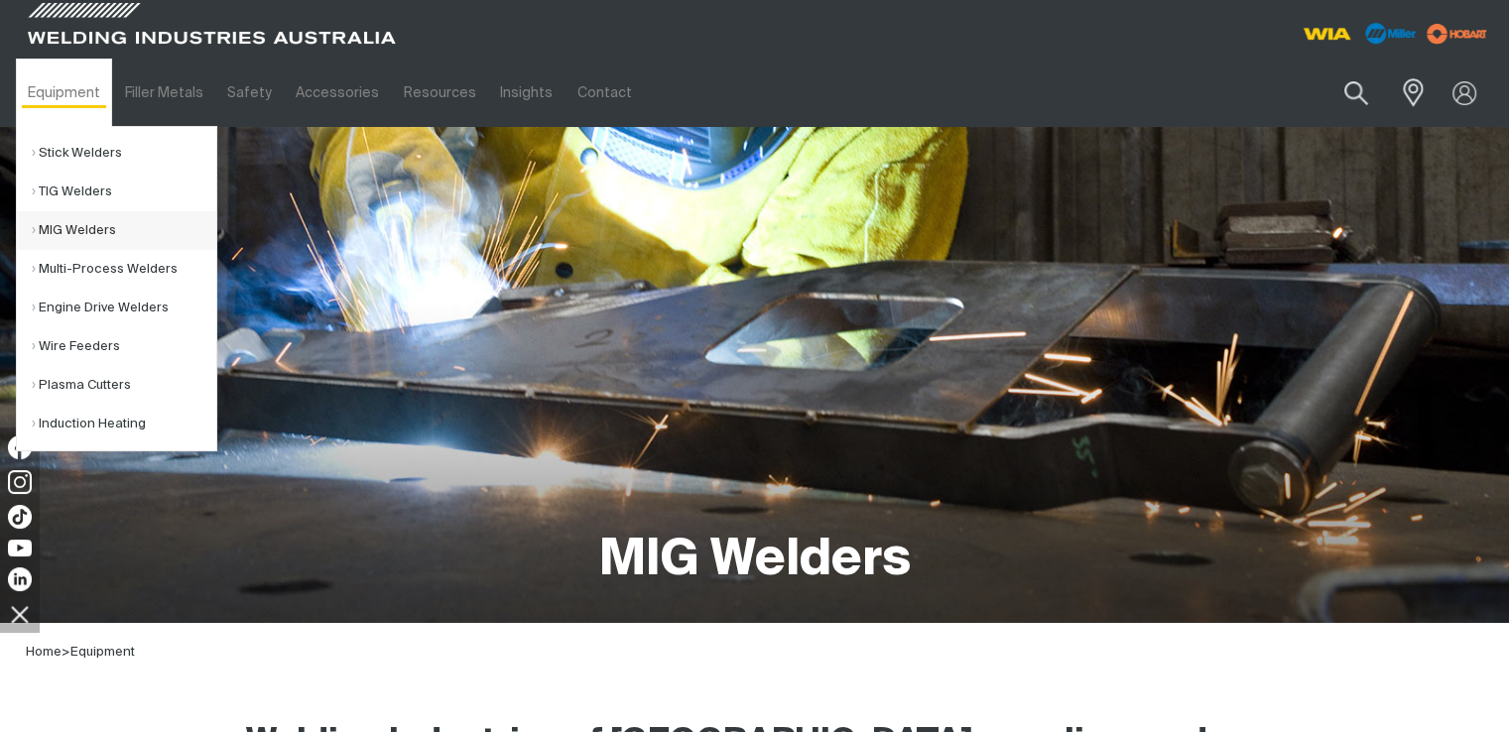
click at [102, 232] on link "MIG Welders" at bounding box center [124, 230] width 185 height 39
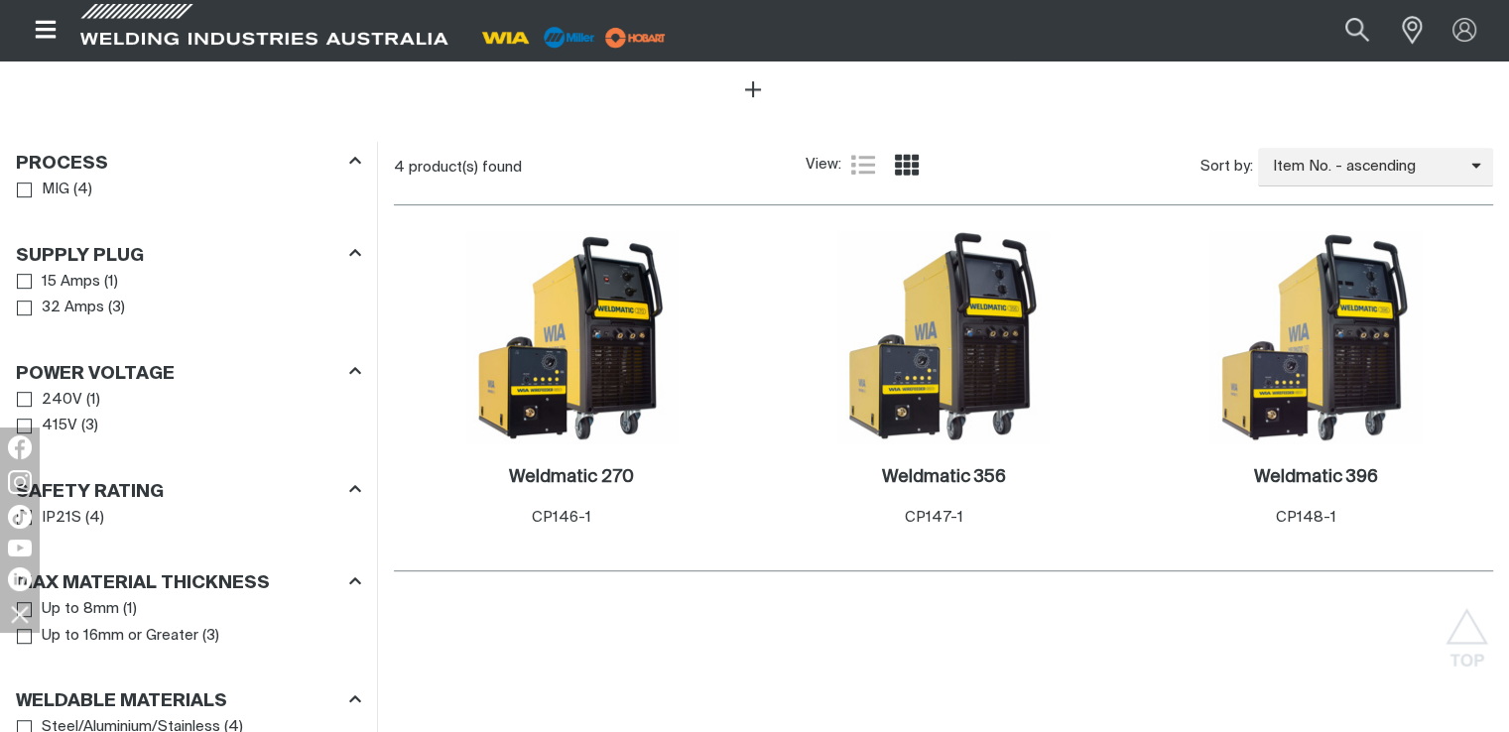
scroll to position [992, 0]
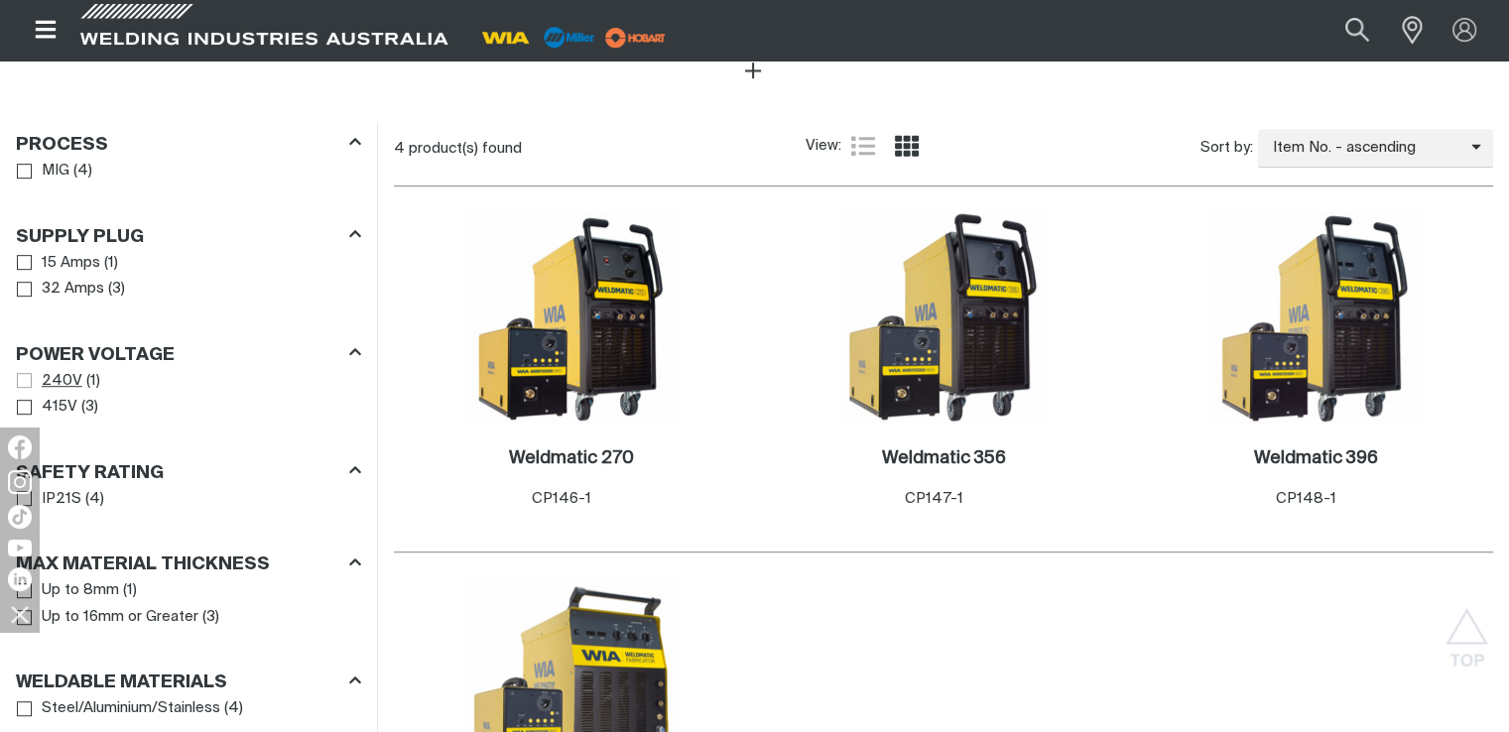
click at [19, 373] on span "Power Voltage" at bounding box center [24, 380] width 15 height 15
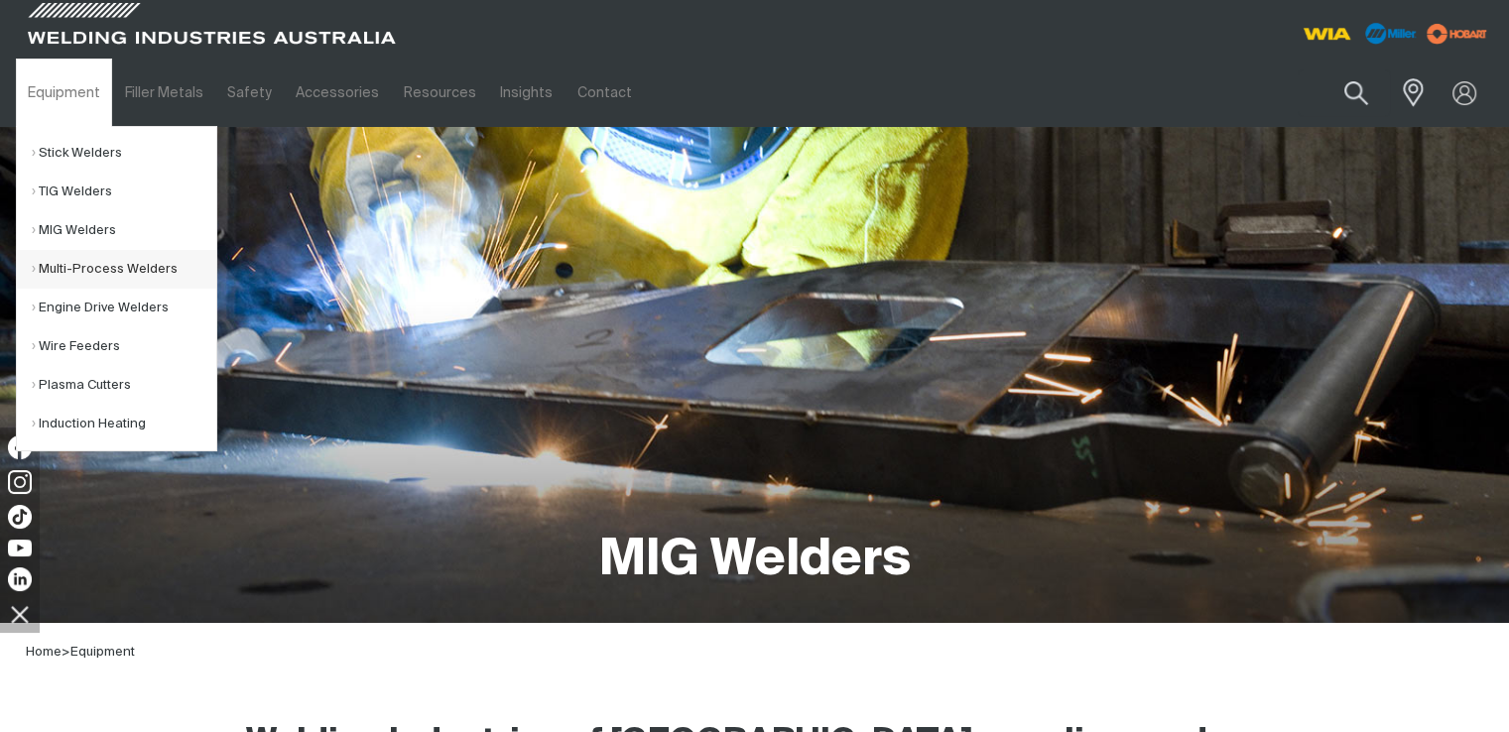
click at [102, 262] on link "Multi-Process Welders" at bounding box center [124, 269] width 185 height 39
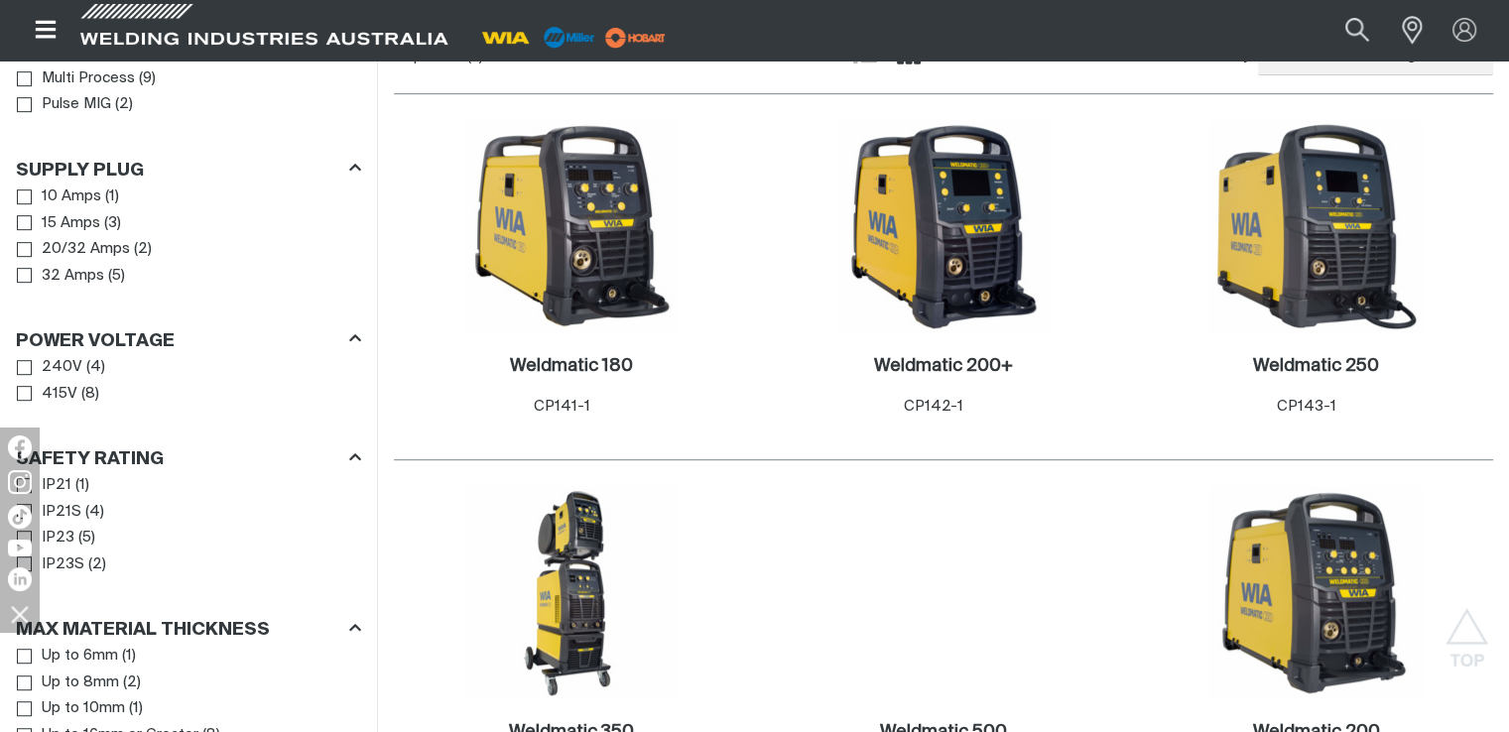
scroll to position [992, 0]
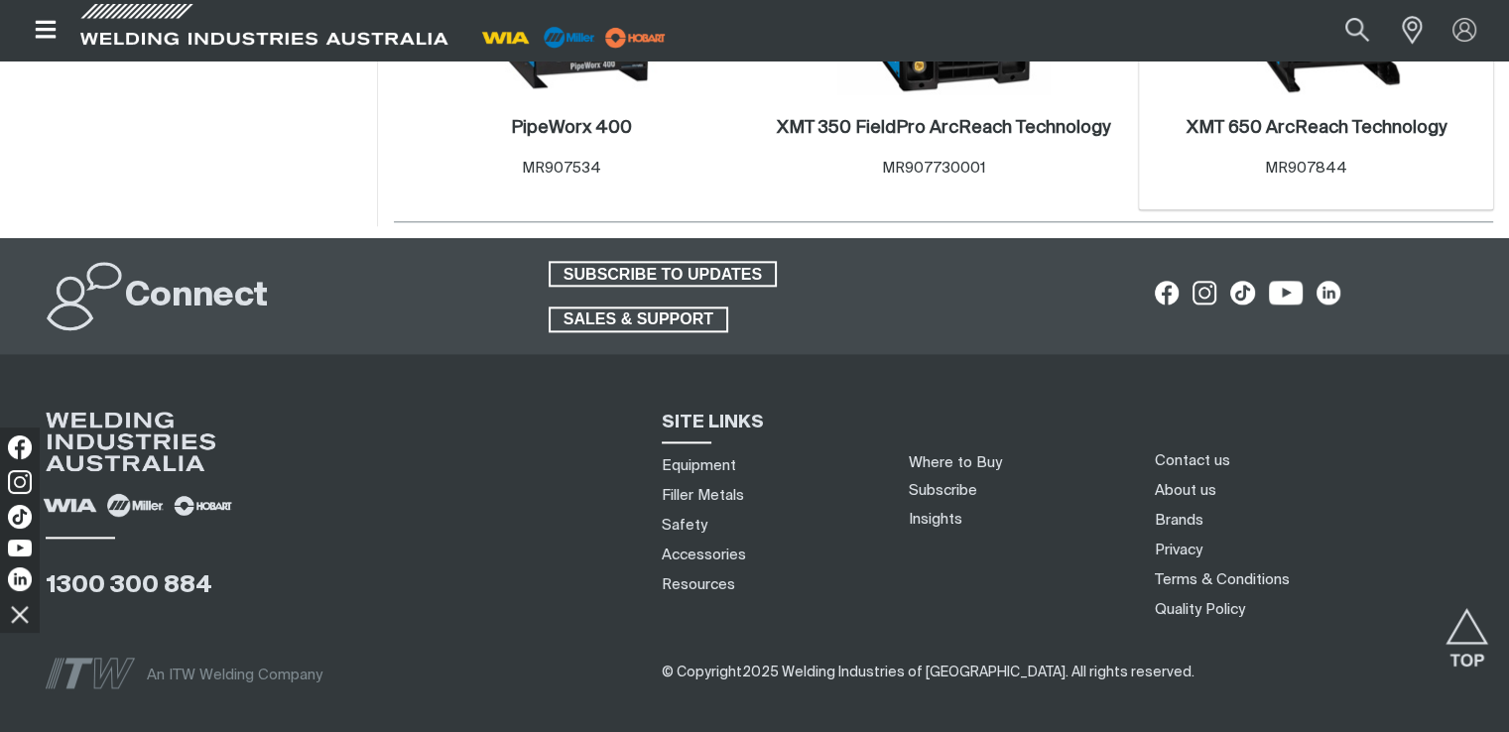
scroll to position [2381, 0]
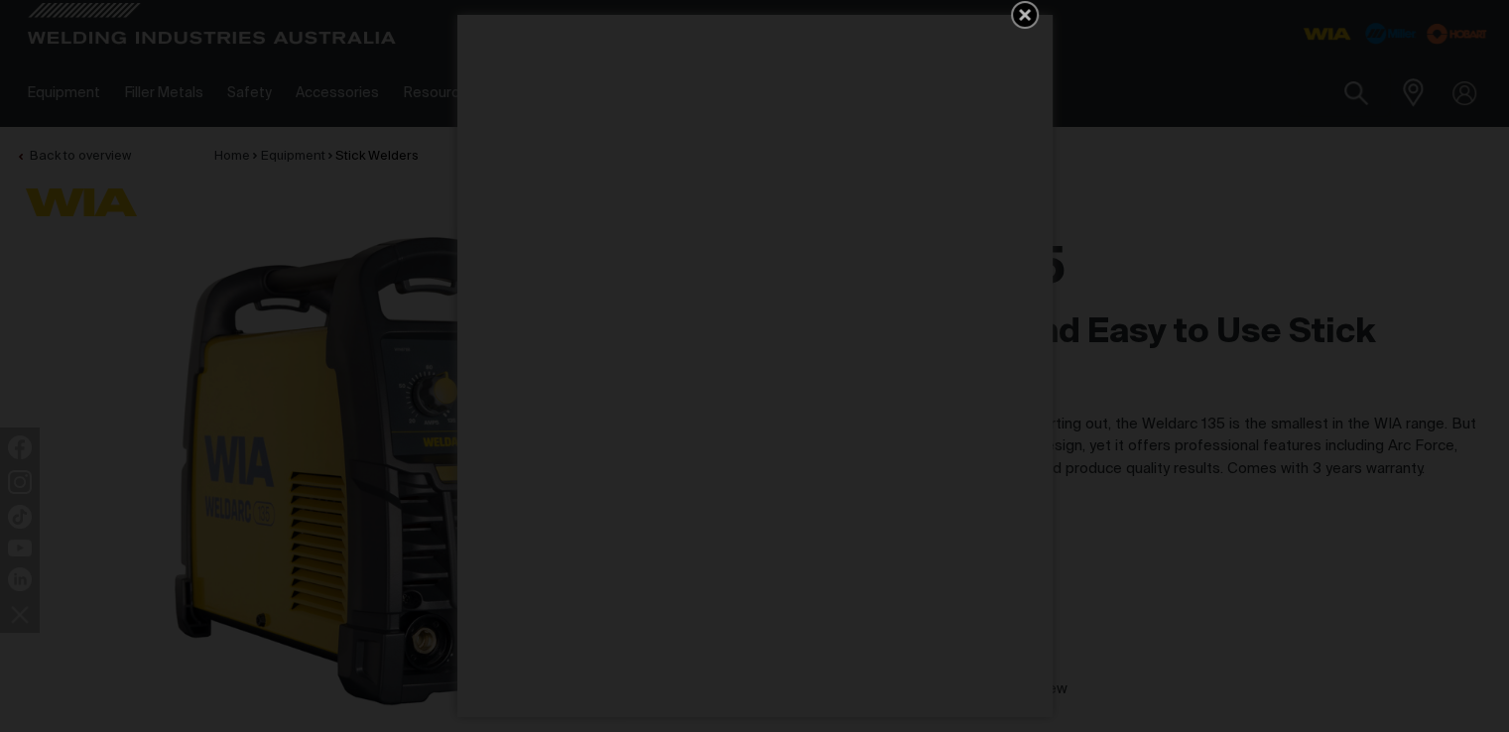
click at [1019, 14] on icon "Get 5 WIA Welding Guides Free!" at bounding box center [1025, 15] width 24 height 24
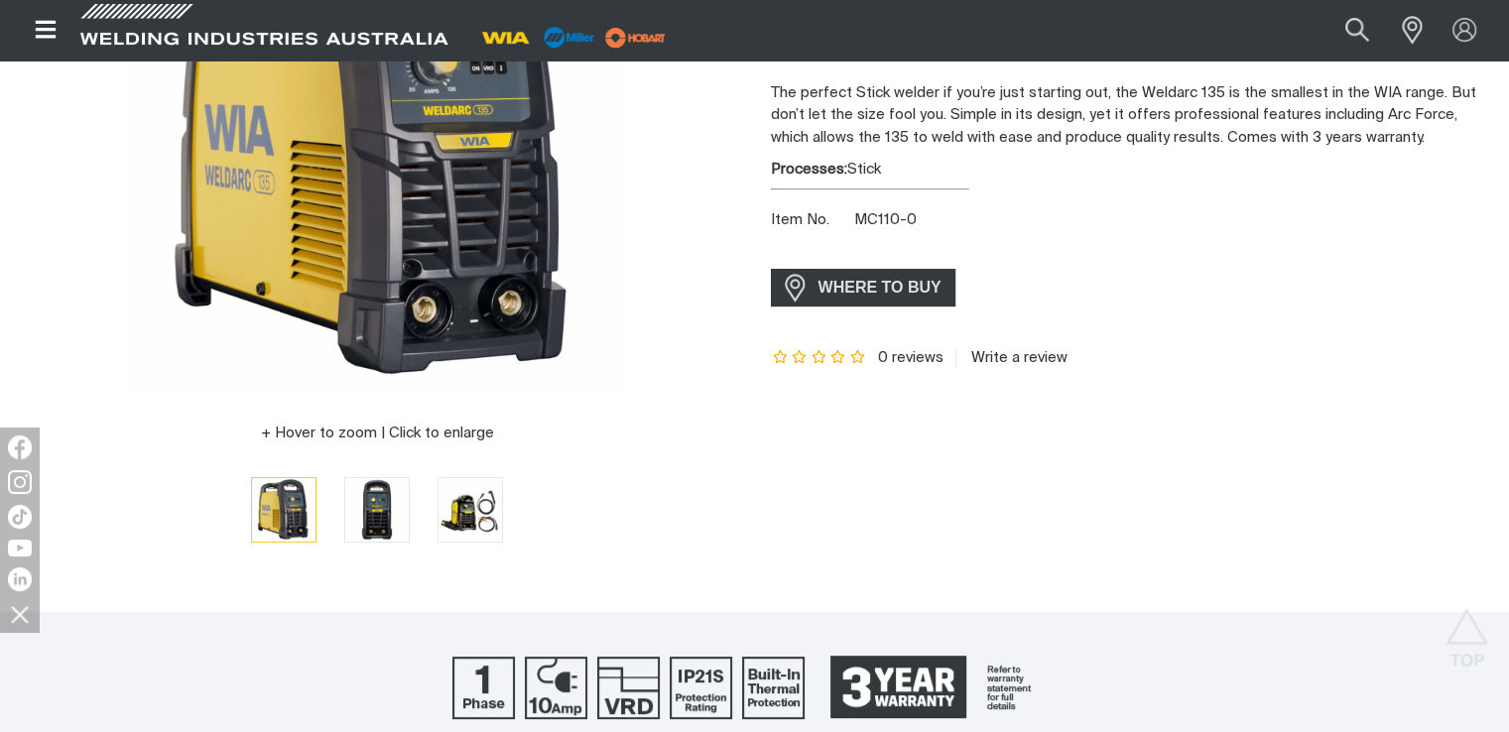
scroll to position [298, 0]
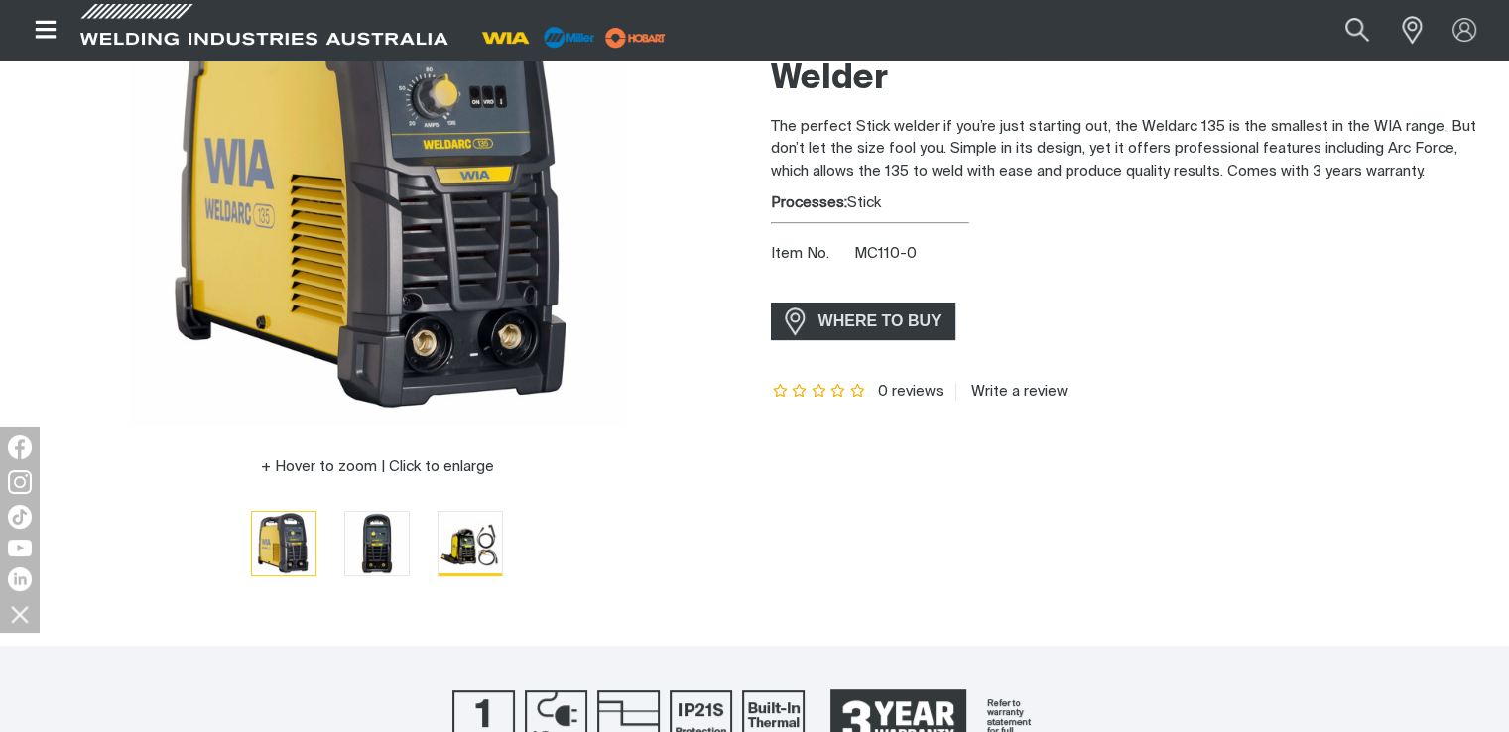
click at [452, 543] on img "Go to slide 3" at bounding box center [471, 544] width 64 height 64
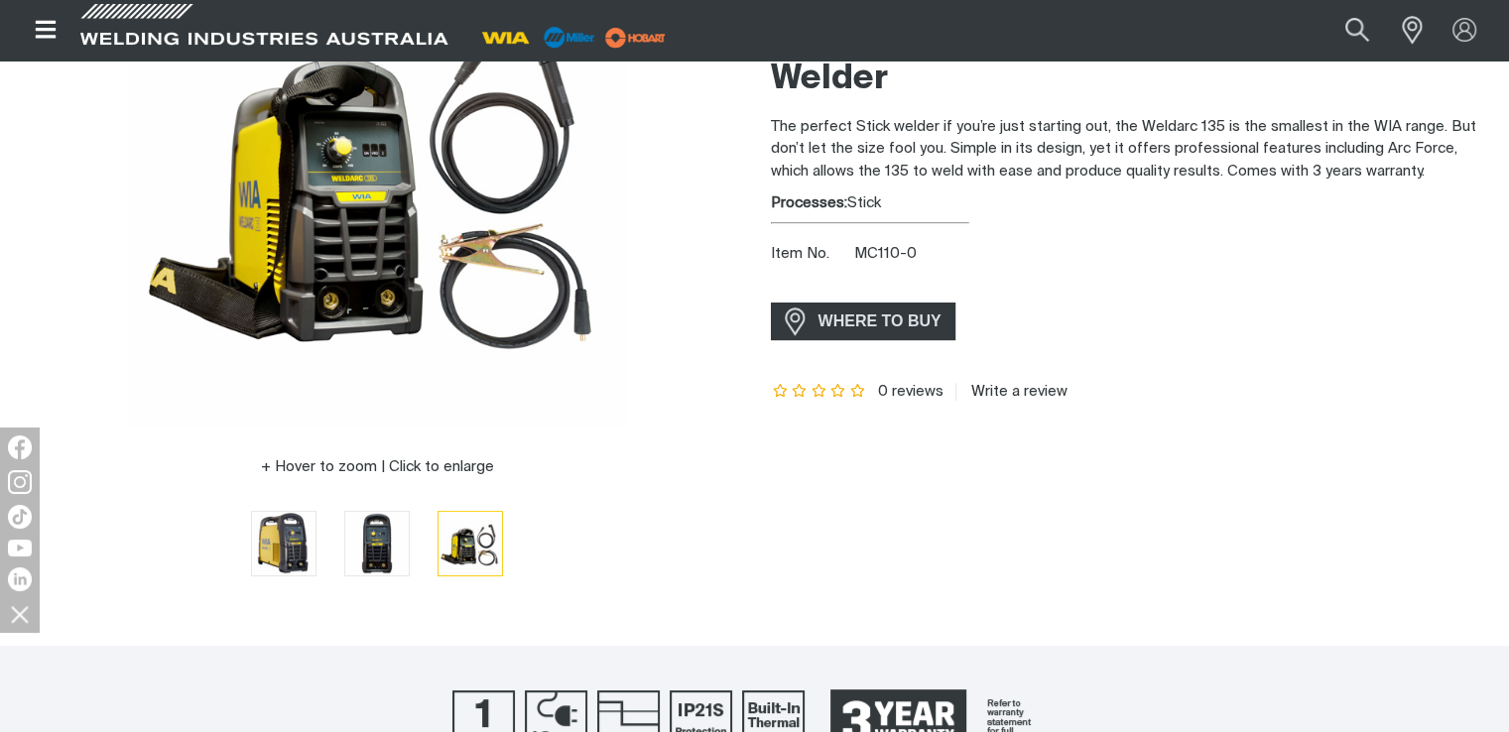
scroll to position [198, 0]
